Goal: Find specific page/section: Find specific page/section

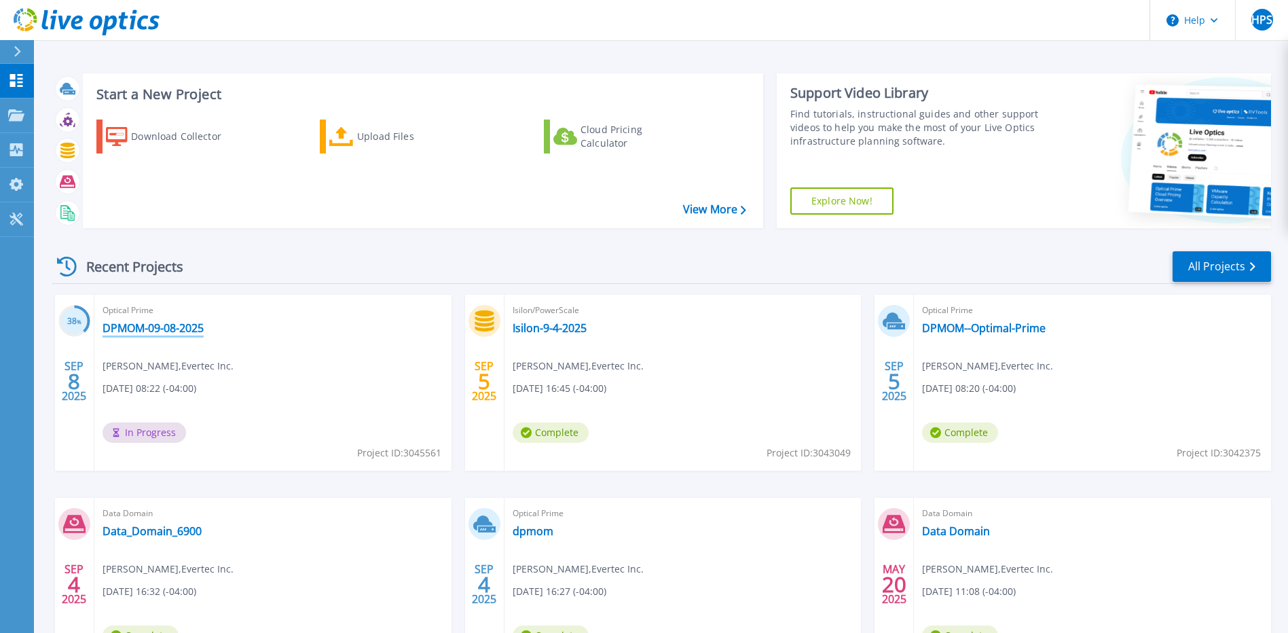
click at [160, 329] on link "DPMOM-09-08-2025" at bounding box center [153, 328] width 101 height 14
